Goal: Information Seeking & Learning: Understand process/instructions

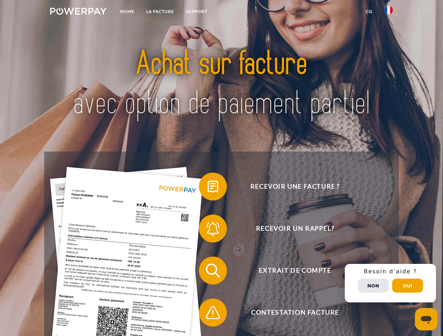
click at [78, 12] on img at bounding box center [78, 11] width 56 height 7
click at [388, 12] on img at bounding box center [388, 10] width 8 height 8
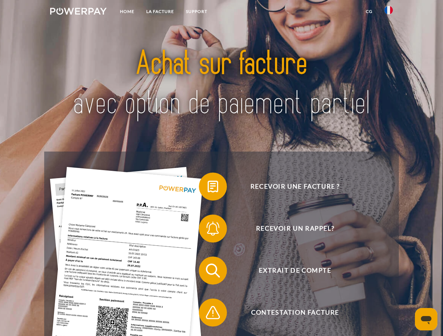
click at [369, 12] on link "CG" at bounding box center [369, 11] width 19 height 13
click at [207, 188] on span at bounding box center [202, 186] width 35 height 35
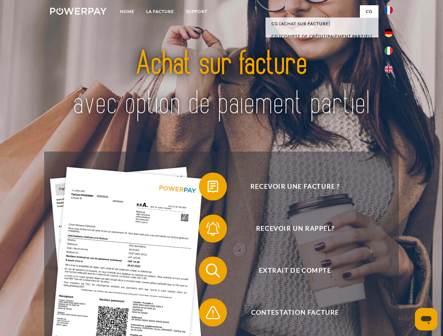
click at [207, 230] on span at bounding box center [202, 228] width 35 height 35
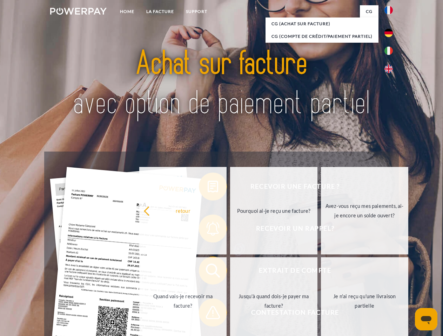
click at [230, 272] on link "Jusqu'à quand dois-je payer ma facture?" at bounding box center [273, 302] width 87 height 88
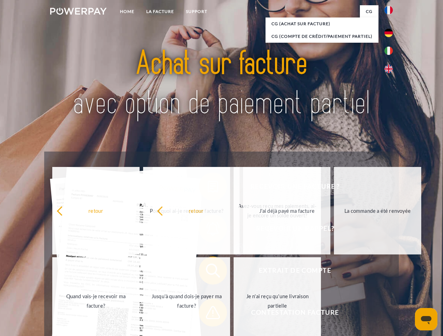
click at [207, 314] on span at bounding box center [202, 312] width 35 height 35
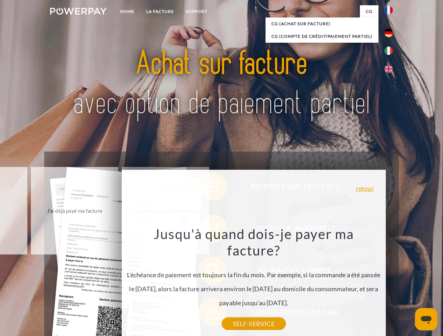
click at [390, 283] on div "Recevoir une facture ? Recevoir un rappel? Extrait de compte retour" at bounding box center [221, 292] width 354 height 280
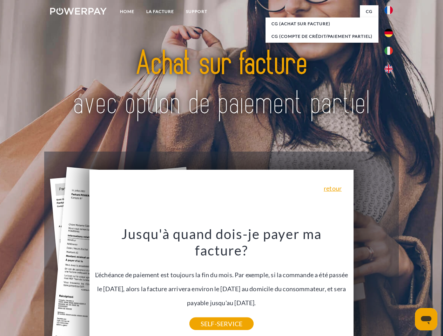
click at [373, 285] on span "Extrait de compte" at bounding box center [295, 271] width 172 height 28
click at [407, 286] on header "Home LA FACTURE Support" at bounding box center [221, 242] width 443 height 484
